Goal: Task Accomplishment & Management: Manage account settings

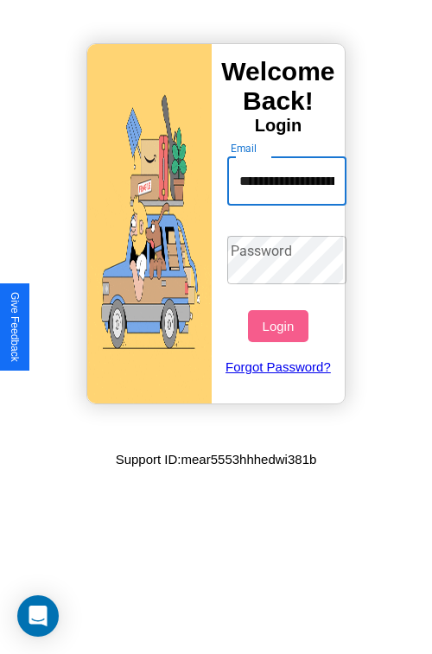
scroll to position [0, 100]
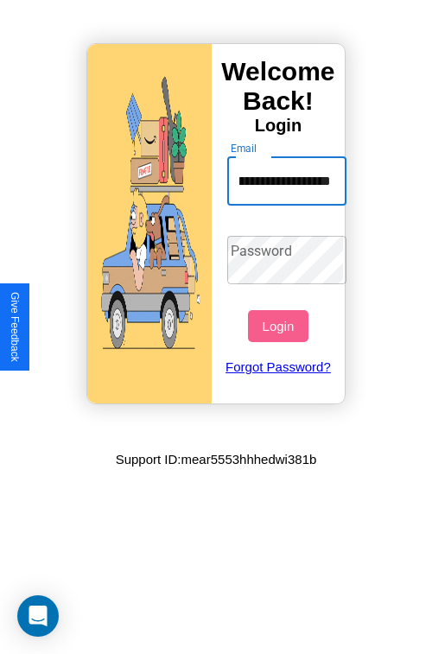
type input "**********"
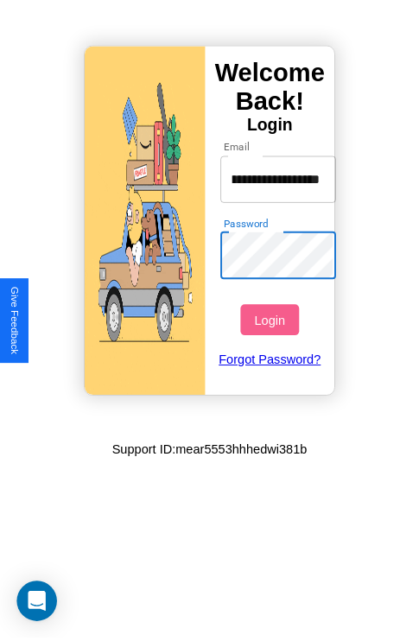
scroll to position [0, 0]
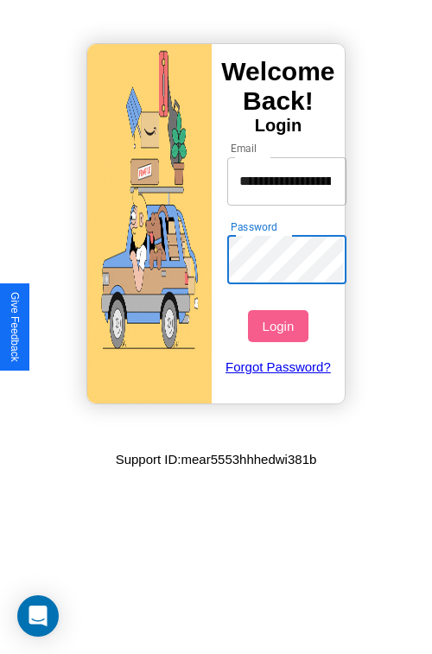
click at [280, 326] on button "Login" at bounding box center [278, 326] width 60 height 32
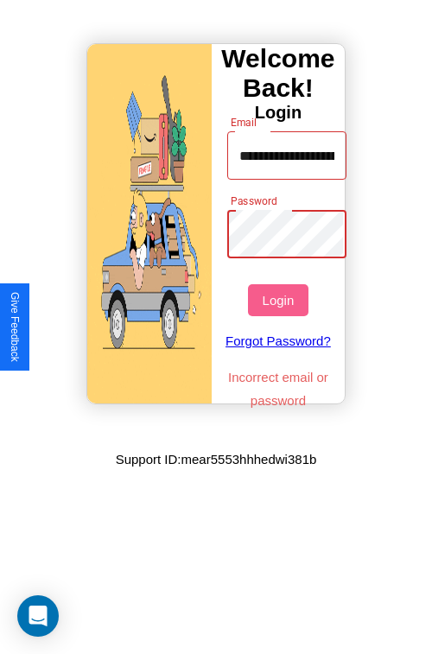
click at [280, 300] on button "Login" at bounding box center [278, 300] width 60 height 32
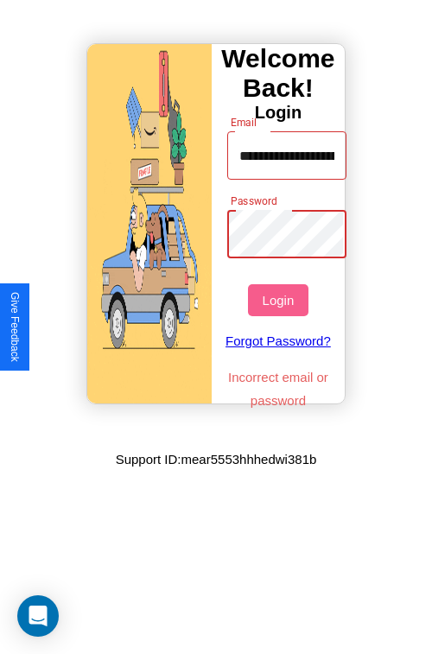
click at [280, 300] on button "Login" at bounding box center [278, 300] width 60 height 32
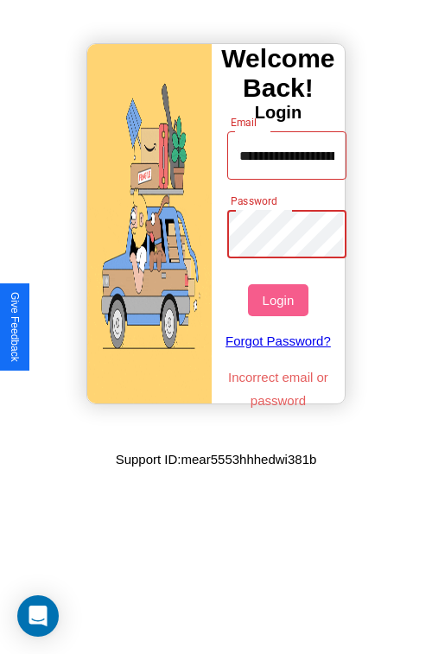
click at [280, 300] on button "Login" at bounding box center [278, 300] width 60 height 32
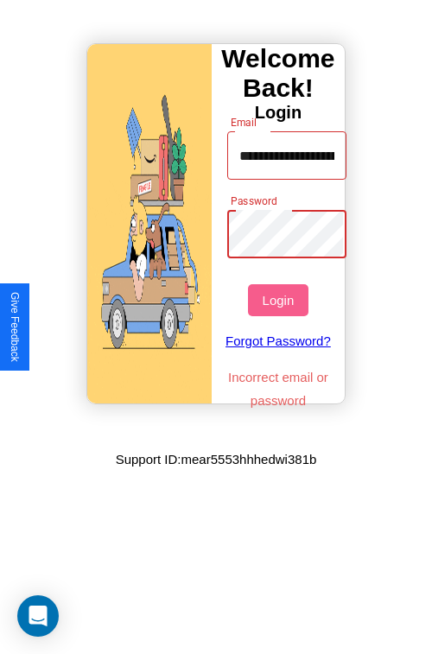
click at [280, 300] on button "Login" at bounding box center [278, 300] width 60 height 32
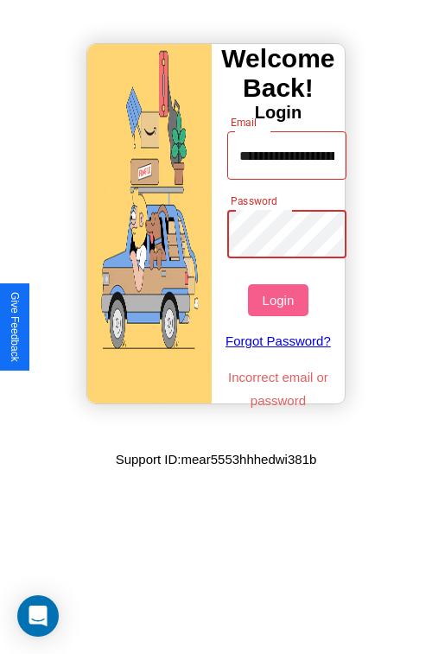
click at [280, 300] on button "Login" at bounding box center [278, 300] width 60 height 32
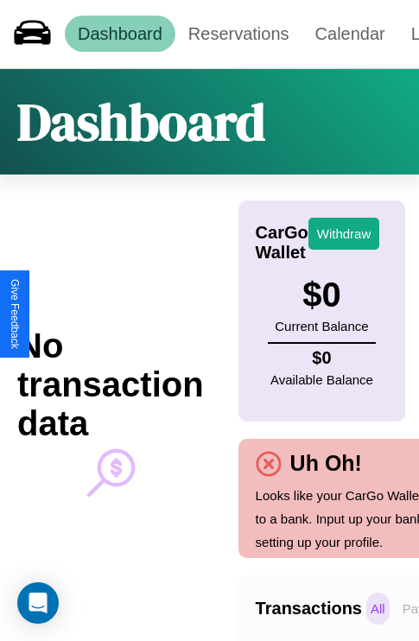
scroll to position [0, 127]
